Goal: Browse casually: Explore the website without a specific task or goal

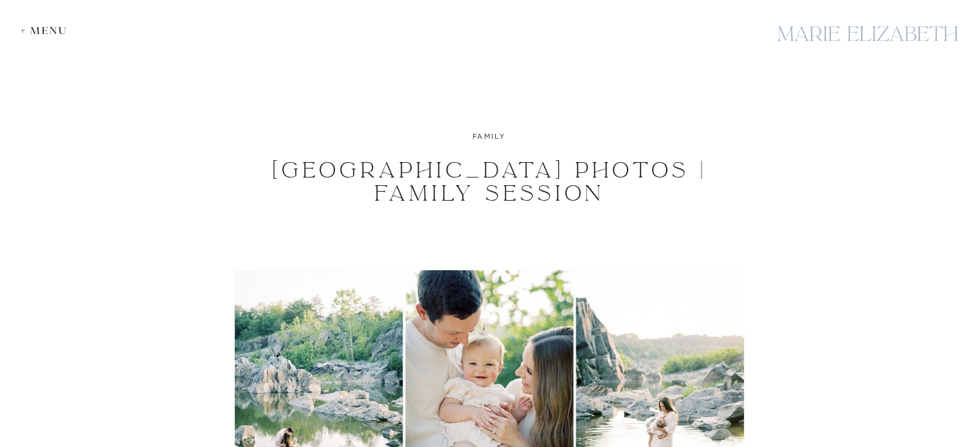
scroll to position [129, 0]
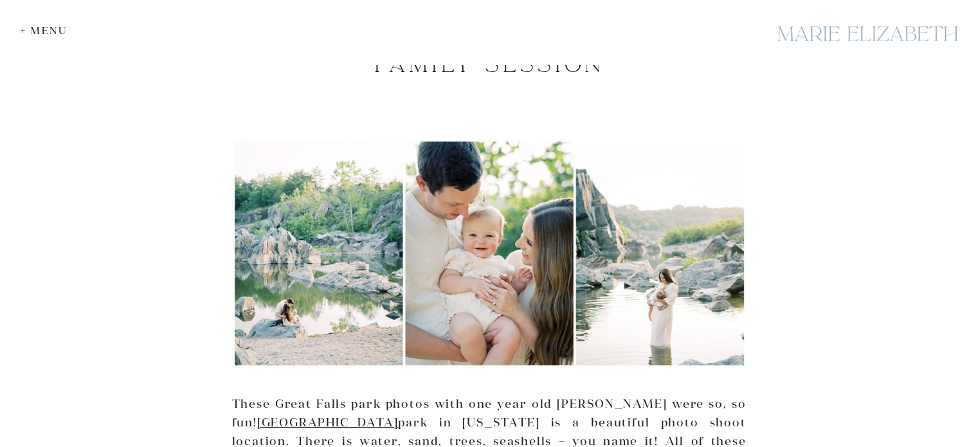
click at [252, 301] on img at bounding box center [489, 253] width 515 height 229
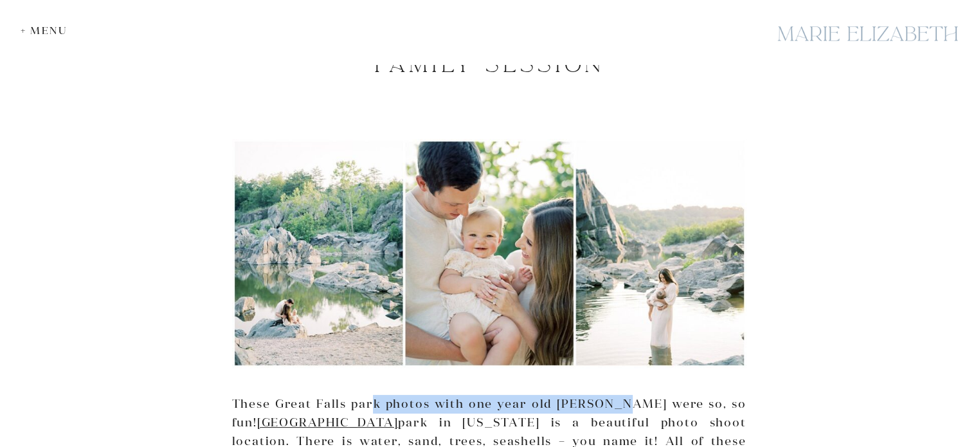
drag, startPoint x: 369, startPoint y: 407, endPoint x: 618, endPoint y: 403, distance: 249.0
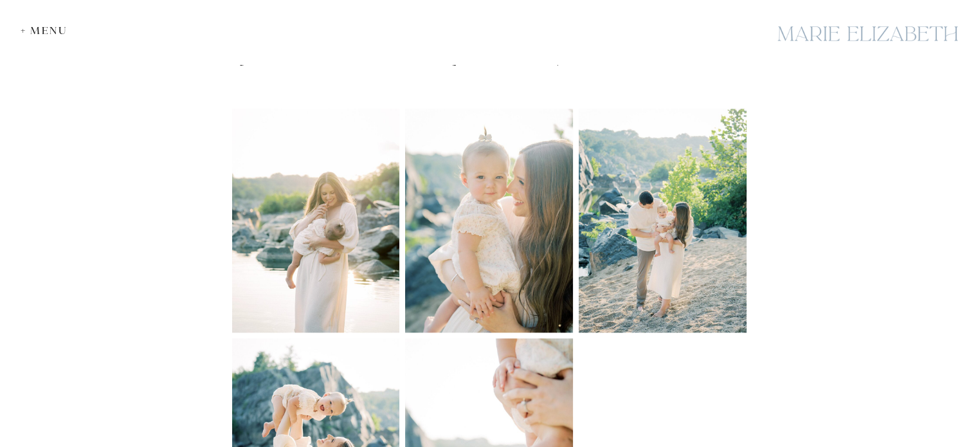
scroll to position [1528, 0]
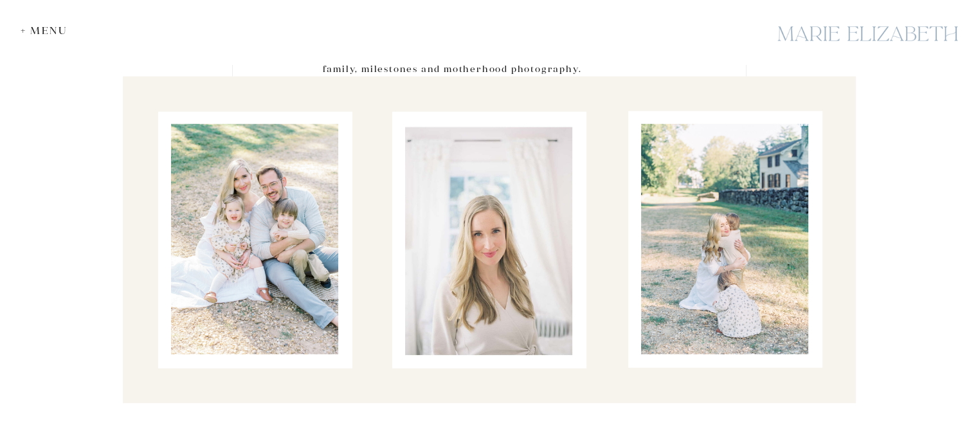
scroll to position [8169, 0]
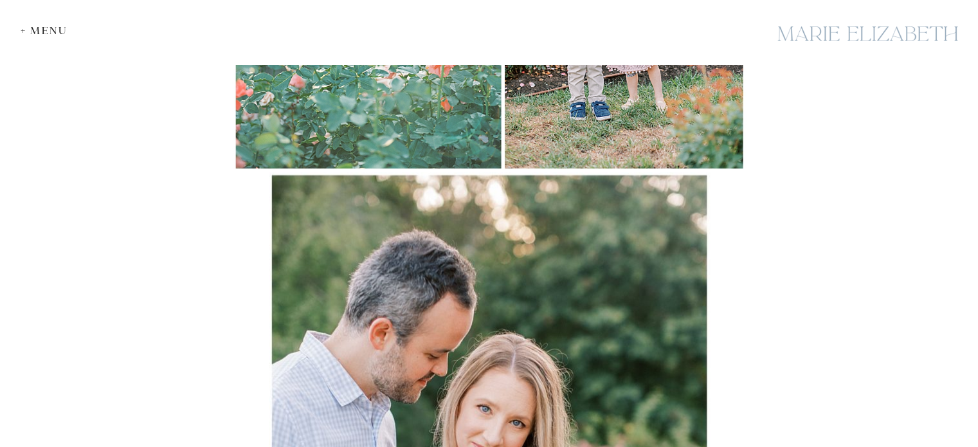
scroll to position [3409, 0]
